Goal: Task Accomplishment & Management: Manage account settings

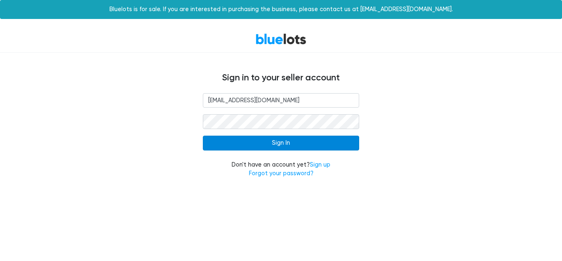
click at [248, 147] on input "Sign In" at bounding box center [281, 142] width 156 height 15
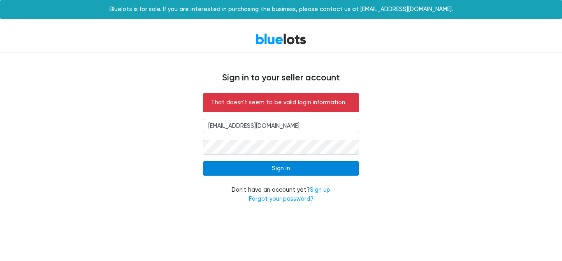
click at [253, 169] on input "Sign In" at bounding box center [281, 168] width 156 height 15
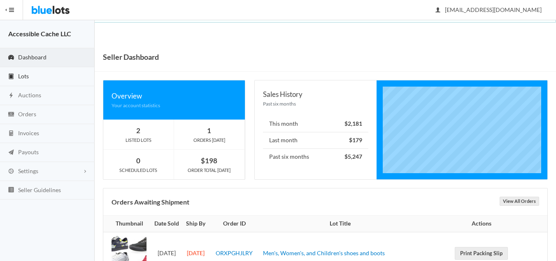
click at [23, 77] on span "Lots" at bounding box center [23, 75] width 11 height 7
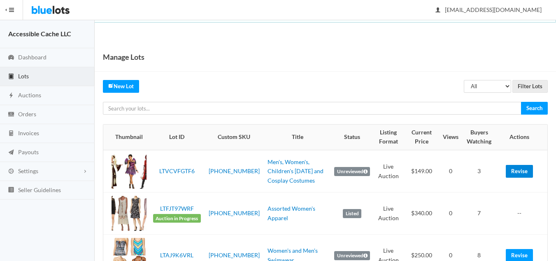
click at [515, 169] on link "Revise" at bounding box center [519, 171] width 27 height 13
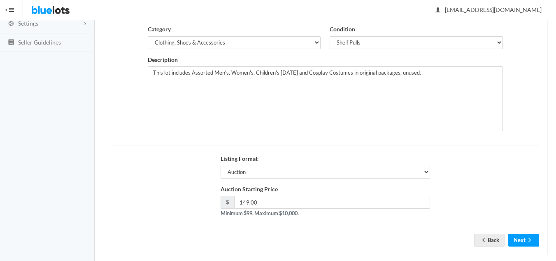
scroll to position [158, 0]
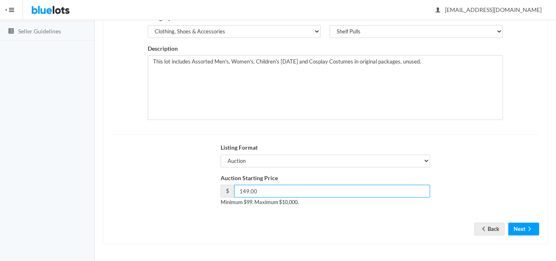
click at [245, 193] on input "149.00" at bounding box center [332, 190] width 196 height 13
type input "169.00"
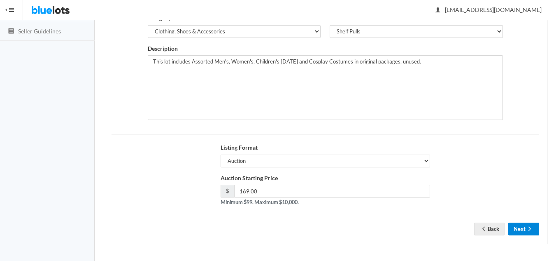
click at [524, 229] on button "Next" at bounding box center [523, 228] width 31 height 13
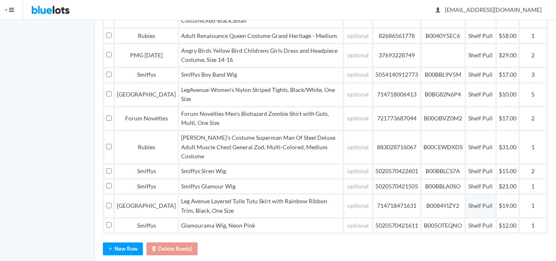
scroll to position [271, 0]
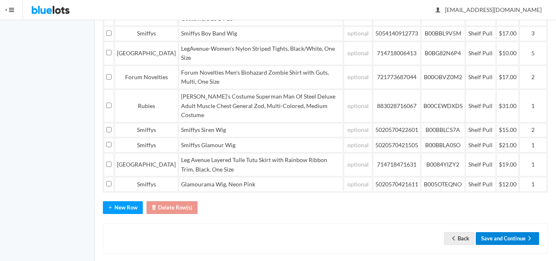
click at [506, 232] on button "Save and Continue" at bounding box center [507, 238] width 63 height 13
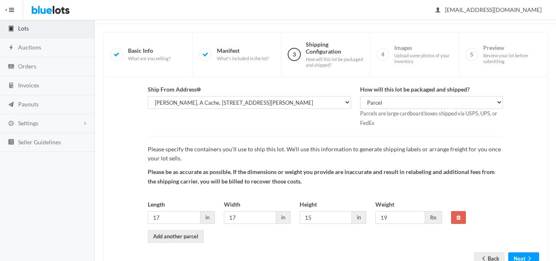
scroll to position [77, 0]
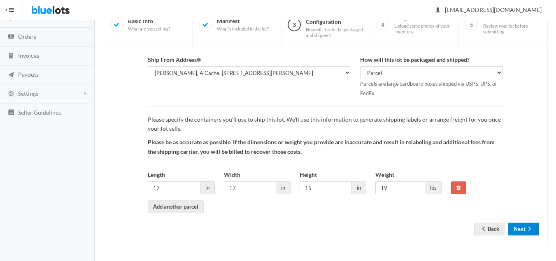
click at [520, 228] on button "Next" at bounding box center [523, 228] width 31 height 13
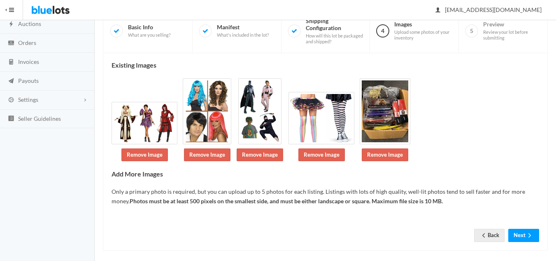
scroll to position [78, 0]
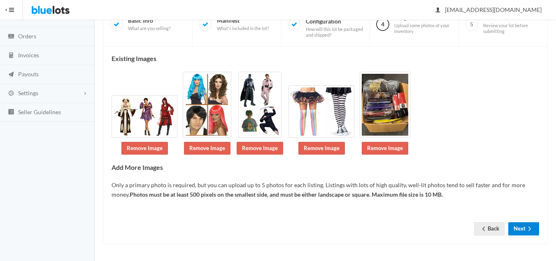
click at [524, 228] on button "Next" at bounding box center [523, 228] width 31 height 13
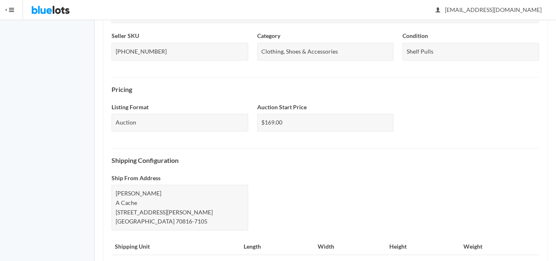
scroll to position [354, 0]
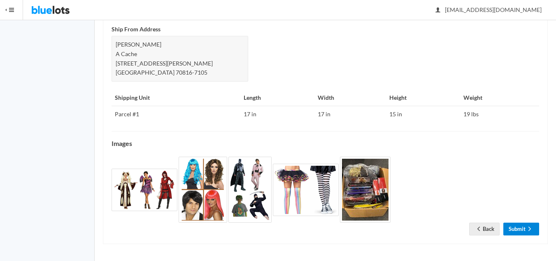
click at [523, 226] on link "Submit" at bounding box center [521, 228] width 36 height 13
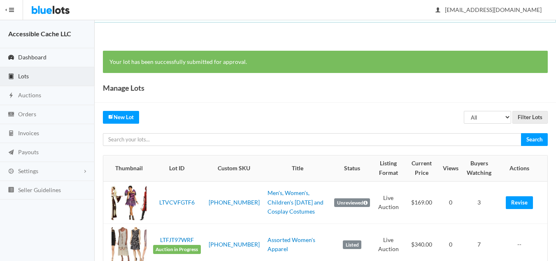
click at [30, 56] on span "Dashboard" at bounding box center [32, 57] width 28 height 7
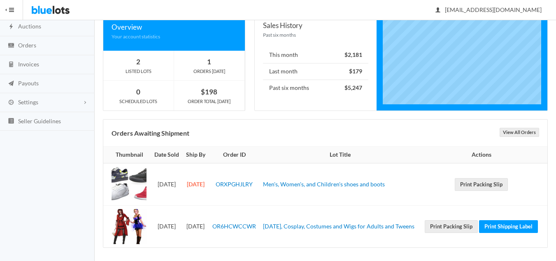
scroll to position [72, 0]
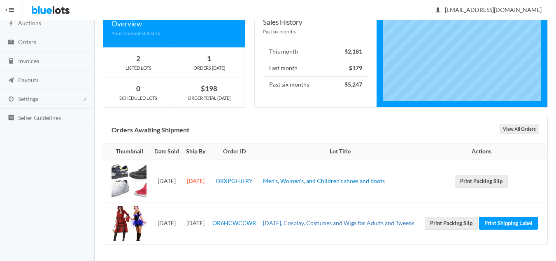
click at [299, 219] on link "[DATE], Cosplay, Costumes and Wigs for Adults and Tweens" at bounding box center [339, 222] width 152 height 7
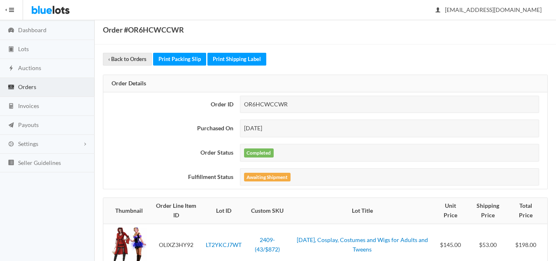
scroll to position [49, 0]
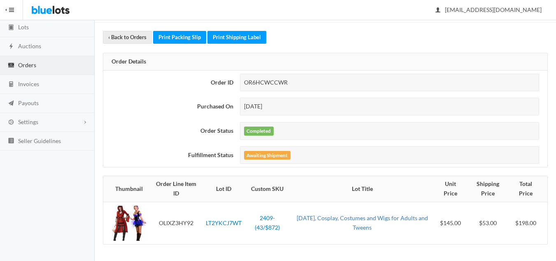
click at [350, 219] on link "[DATE], Cosplay, Costumes and Wigs for Adults and Tweens" at bounding box center [362, 222] width 131 height 16
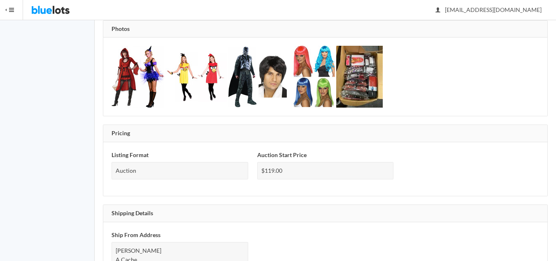
scroll to position [124, 0]
